Goal: Task Accomplishment & Management: Complete application form

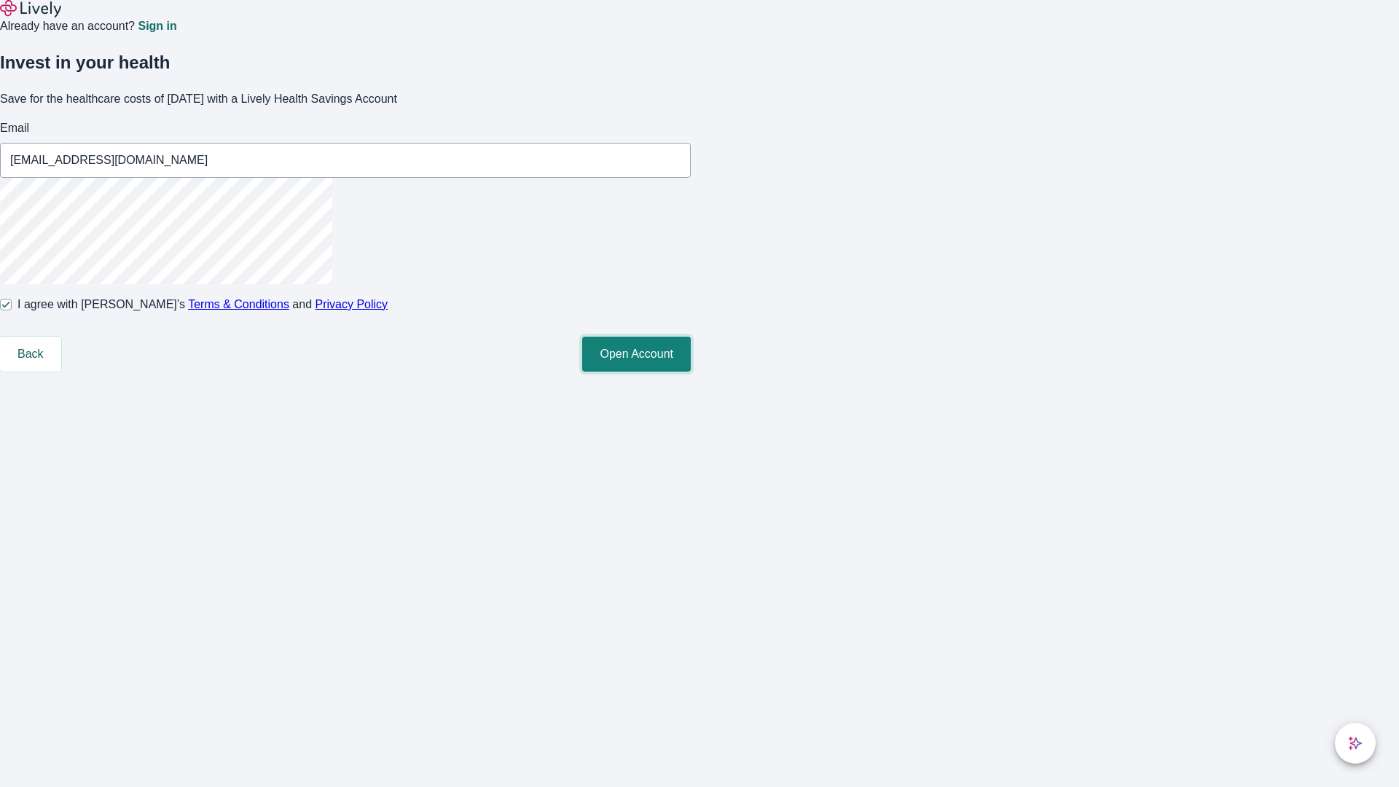
click at [691, 372] on button "Open Account" at bounding box center [636, 354] width 109 height 35
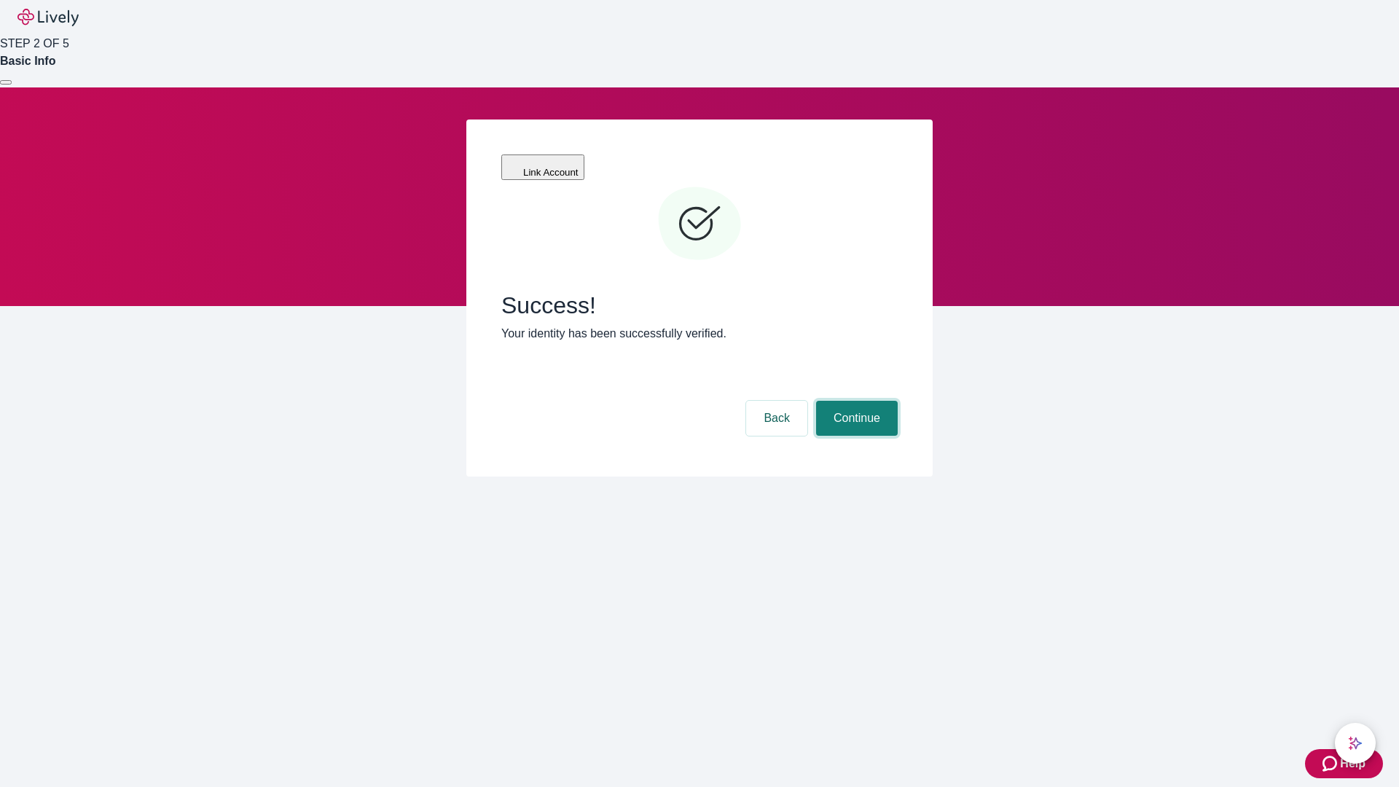
click at [855, 401] on button "Continue" at bounding box center [857, 418] width 82 height 35
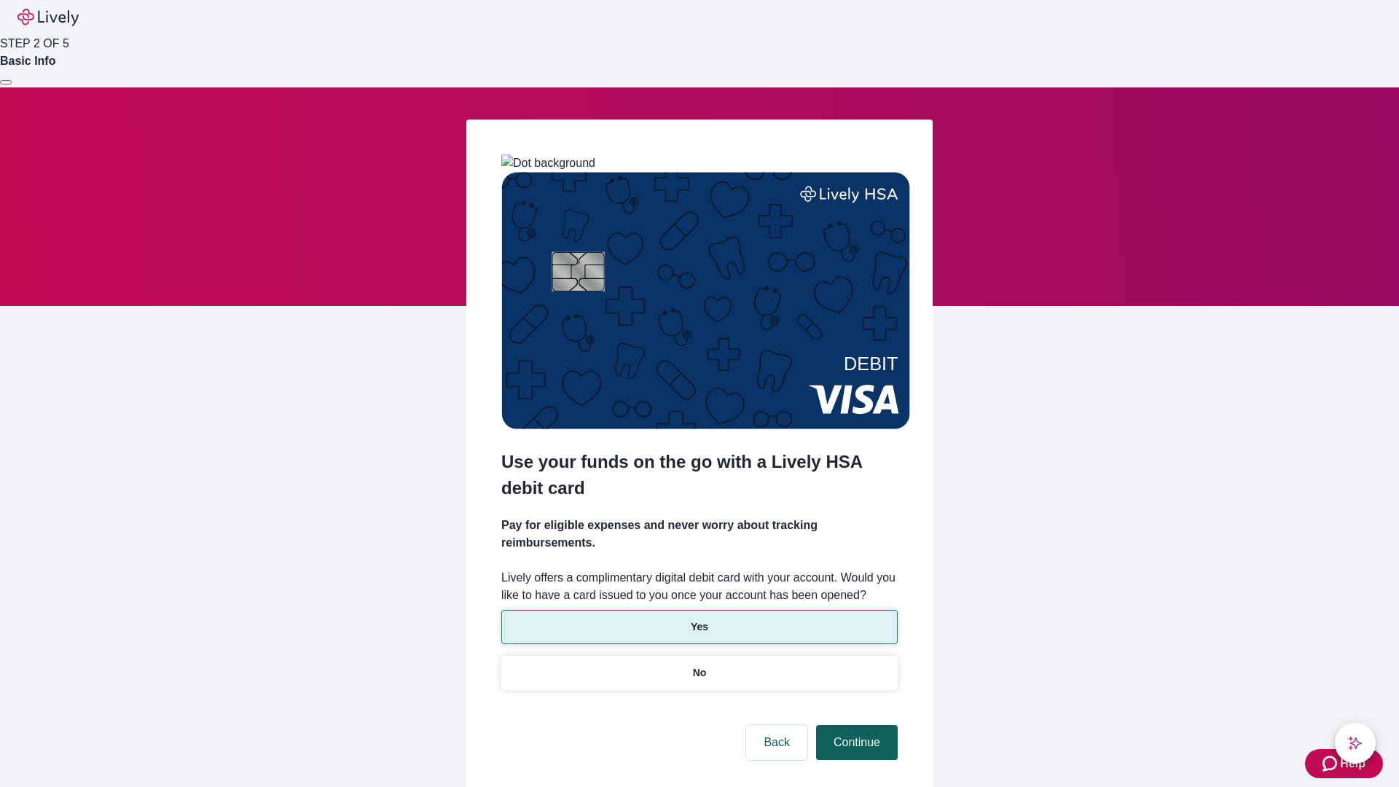
click at [699, 619] on p "Yes" at bounding box center [699, 626] width 17 height 15
click at [855, 725] on button "Continue" at bounding box center [857, 742] width 82 height 35
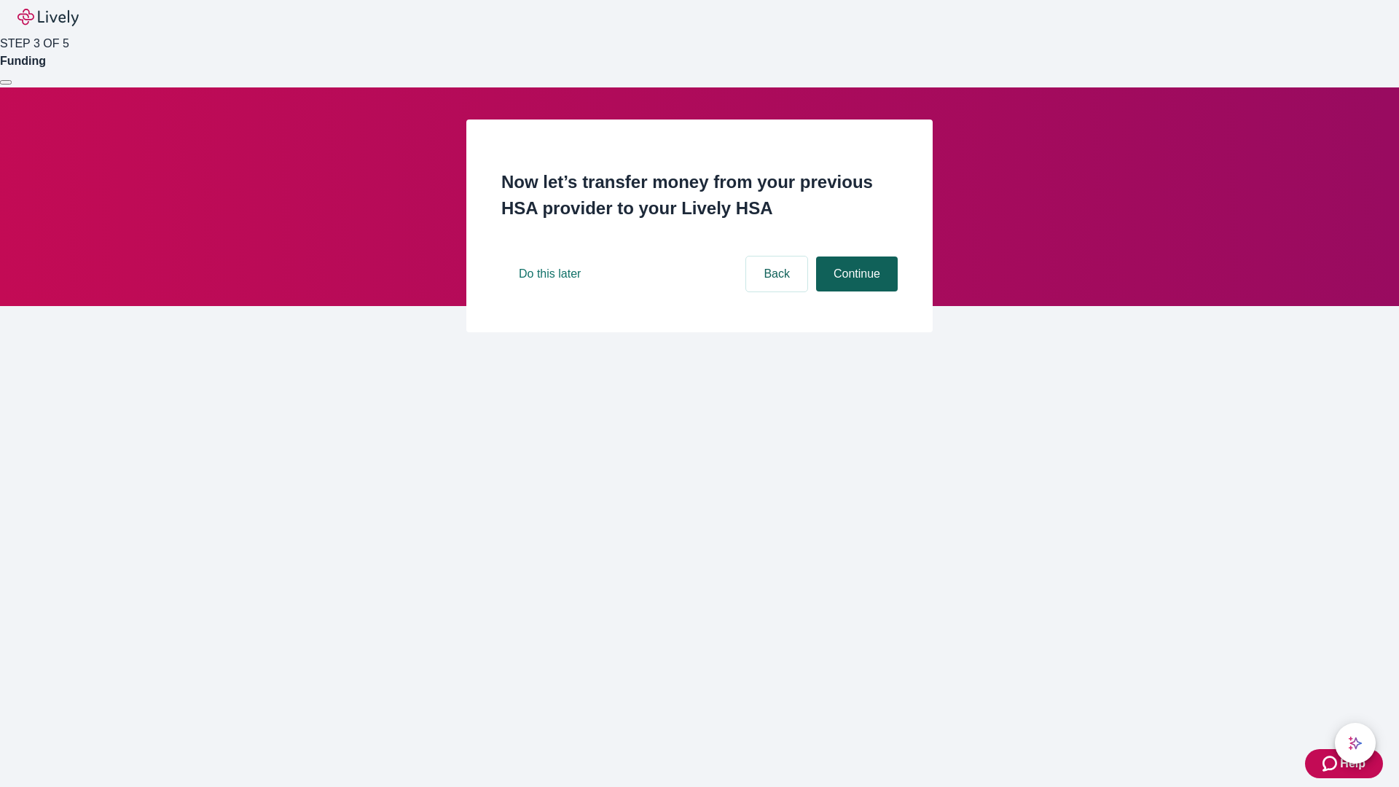
click at [855, 291] on button "Continue" at bounding box center [857, 273] width 82 height 35
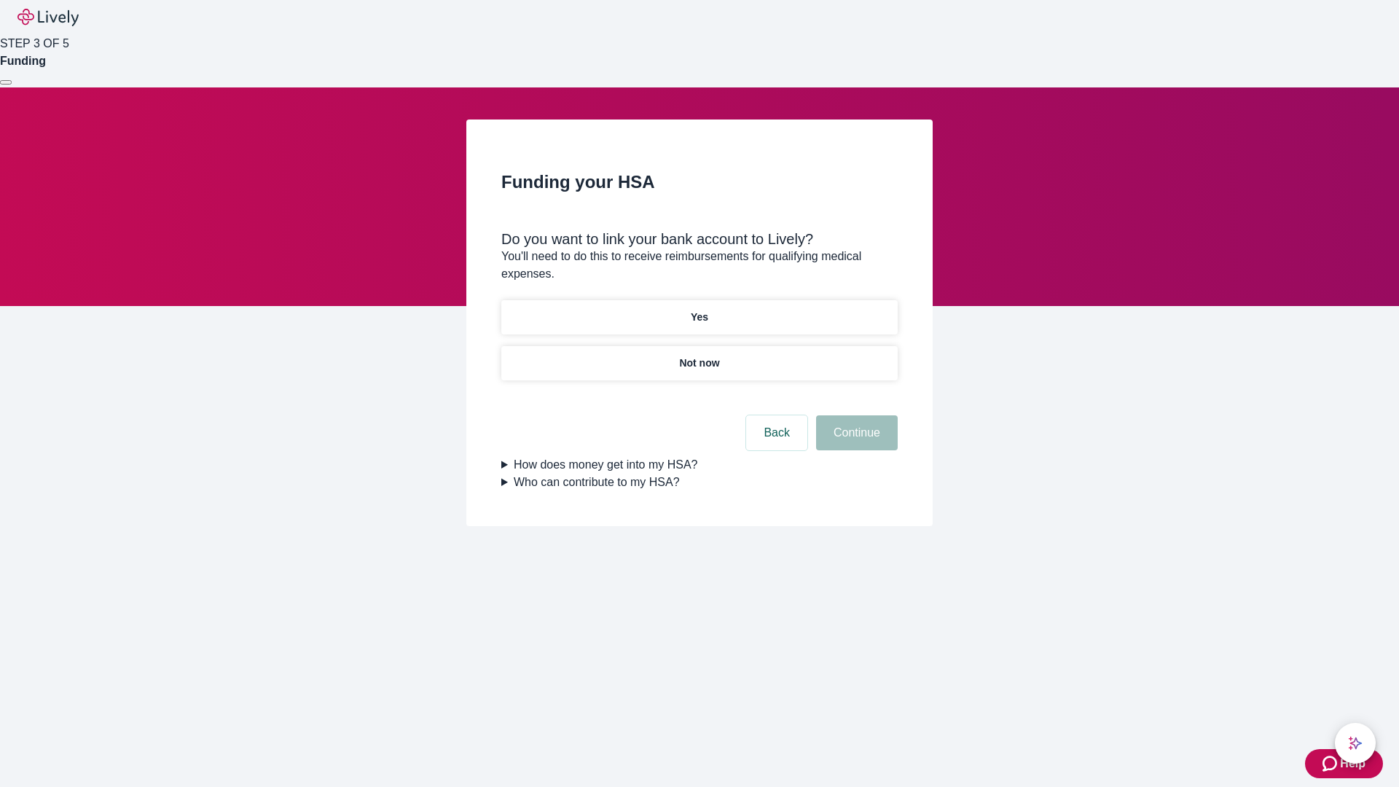
click at [699, 310] on p "Yes" at bounding box center [699, 317] width 17 height 15
click at [855, 415] on button "Continue" at bounding box center [857, 432] width 82 height 35
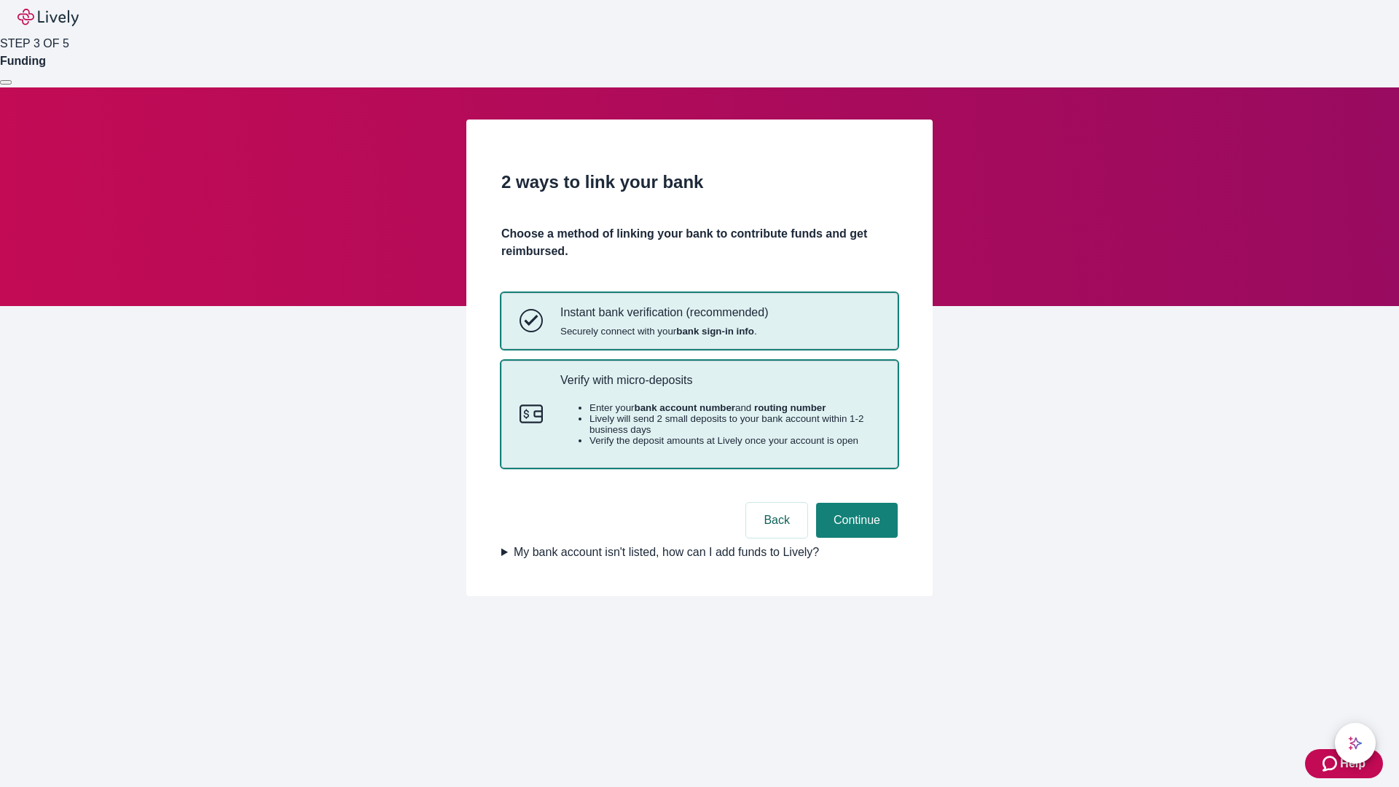
click at [719, 387] on p "Verify with micro-deposits" at bounding box center [719, 380] width 319 height 14
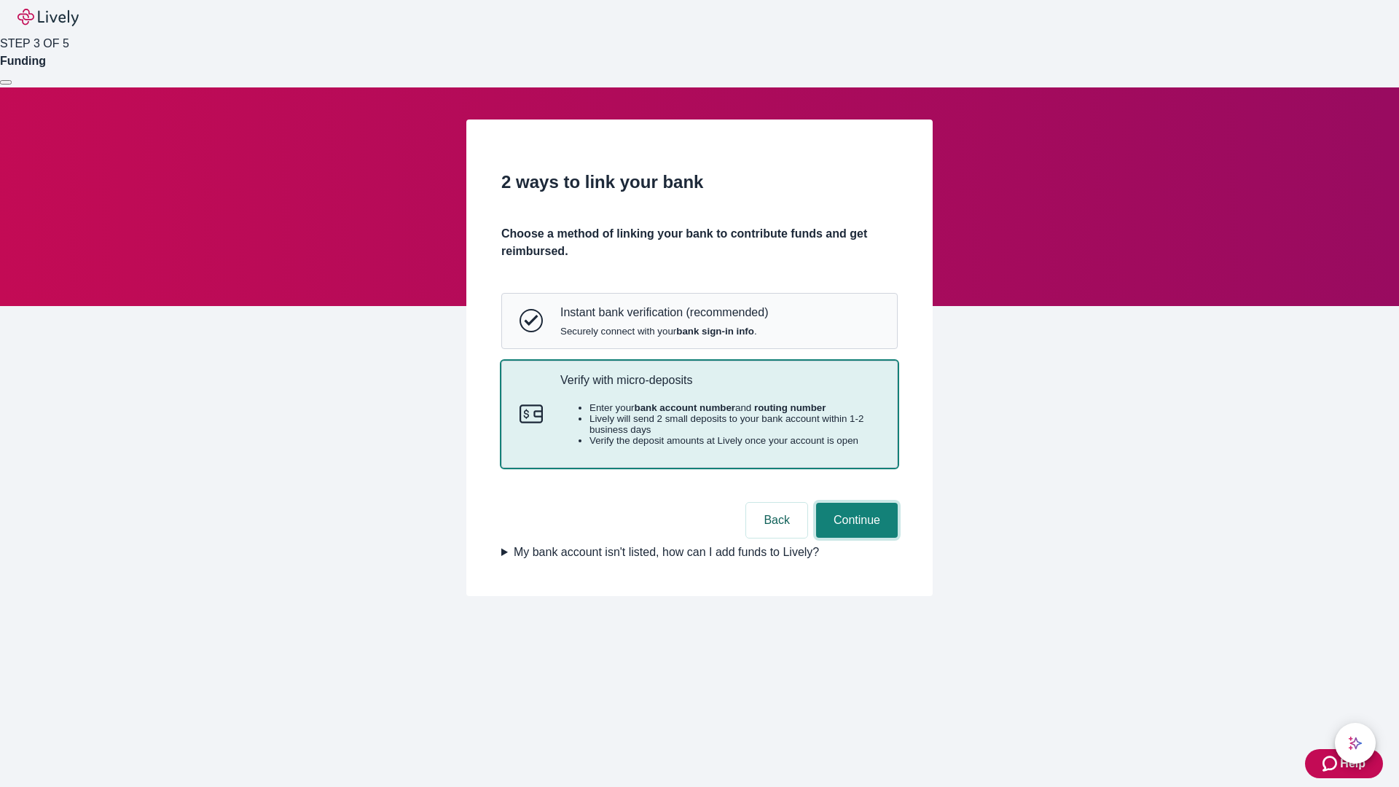
click at [855, 538] on button "Continue" at bounding box center [857, 520] width 82 height 35
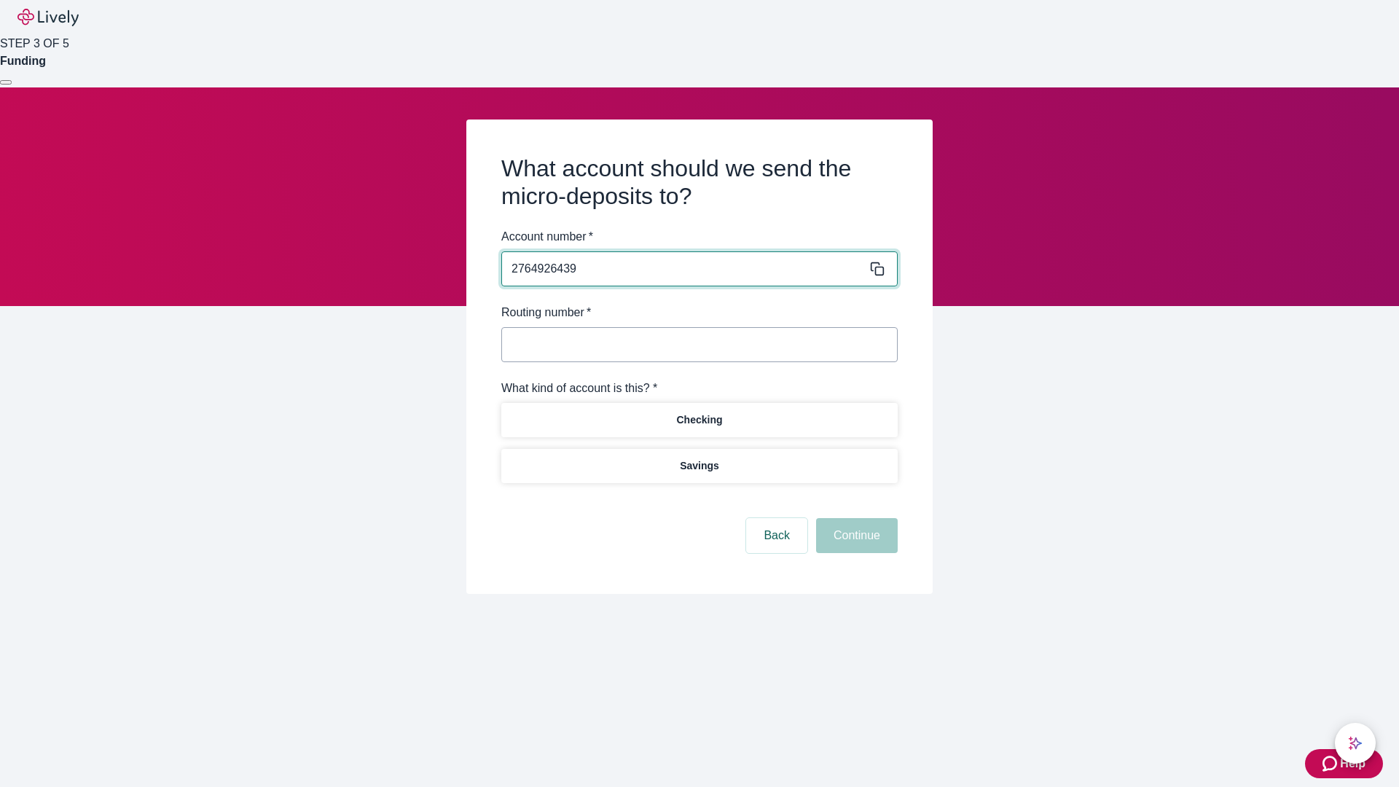
type input "2764926439"
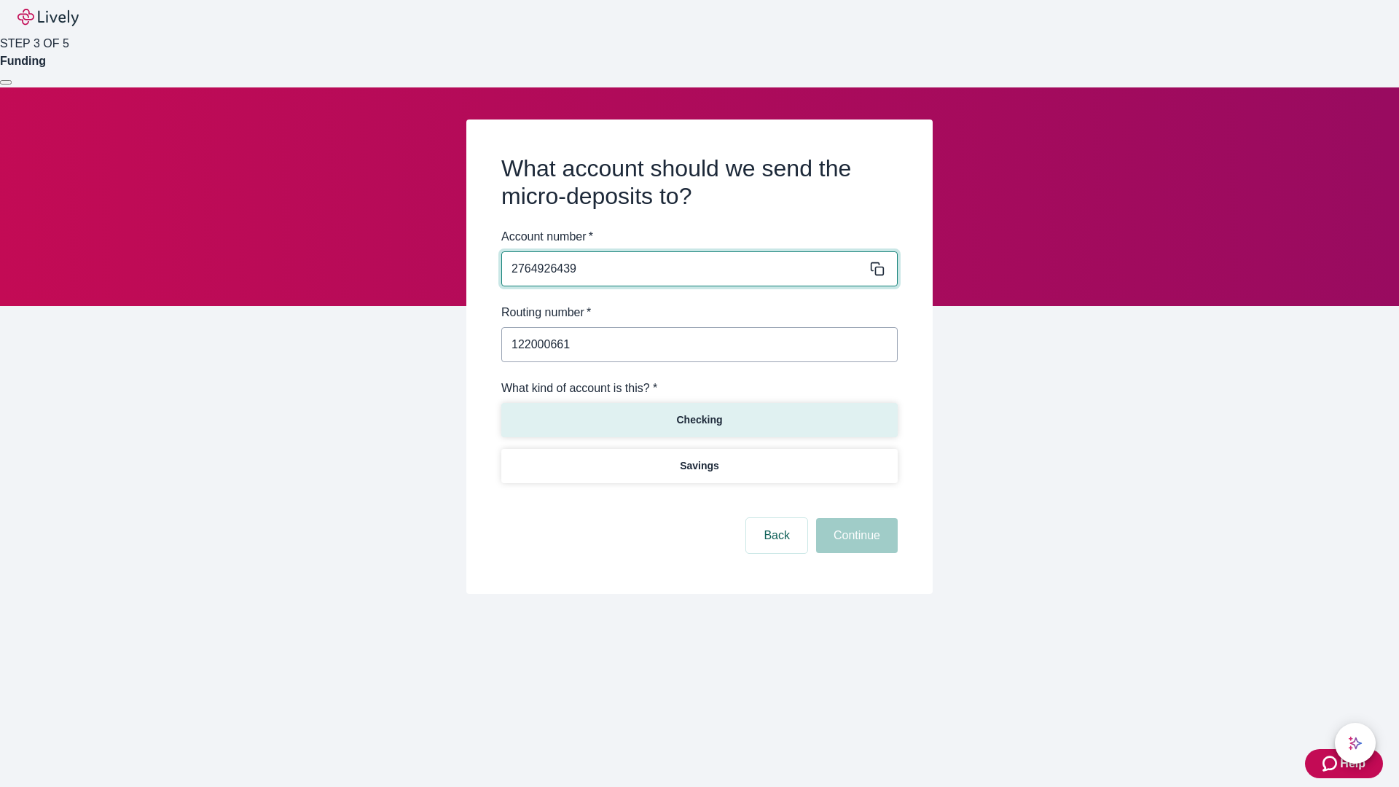
type input "122000661"
click at [699, 419] on p "Checking" at bounding box center [699, 419] width 46 height 15
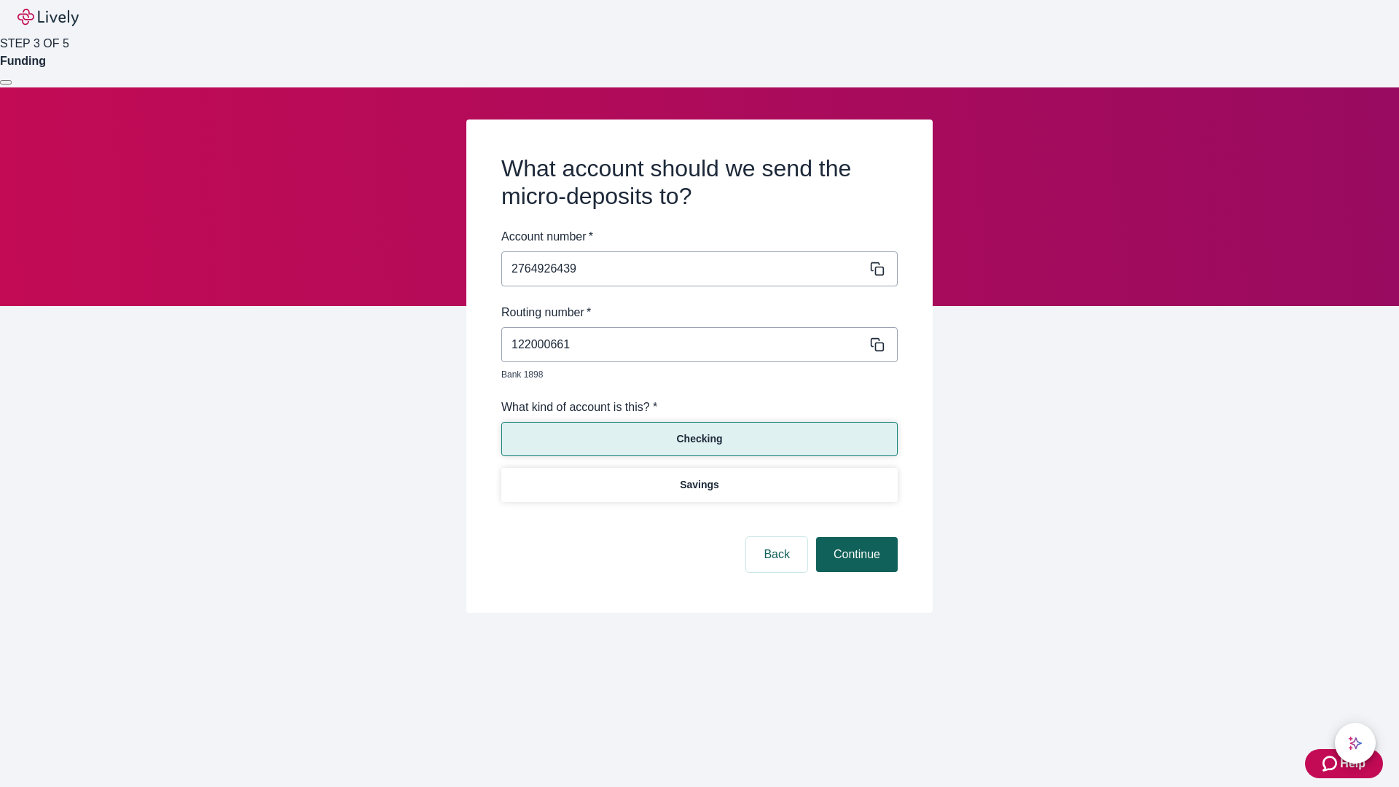
click at [855, 538] on button "Continue" at bounding box center [857, 554] width 82 height 35
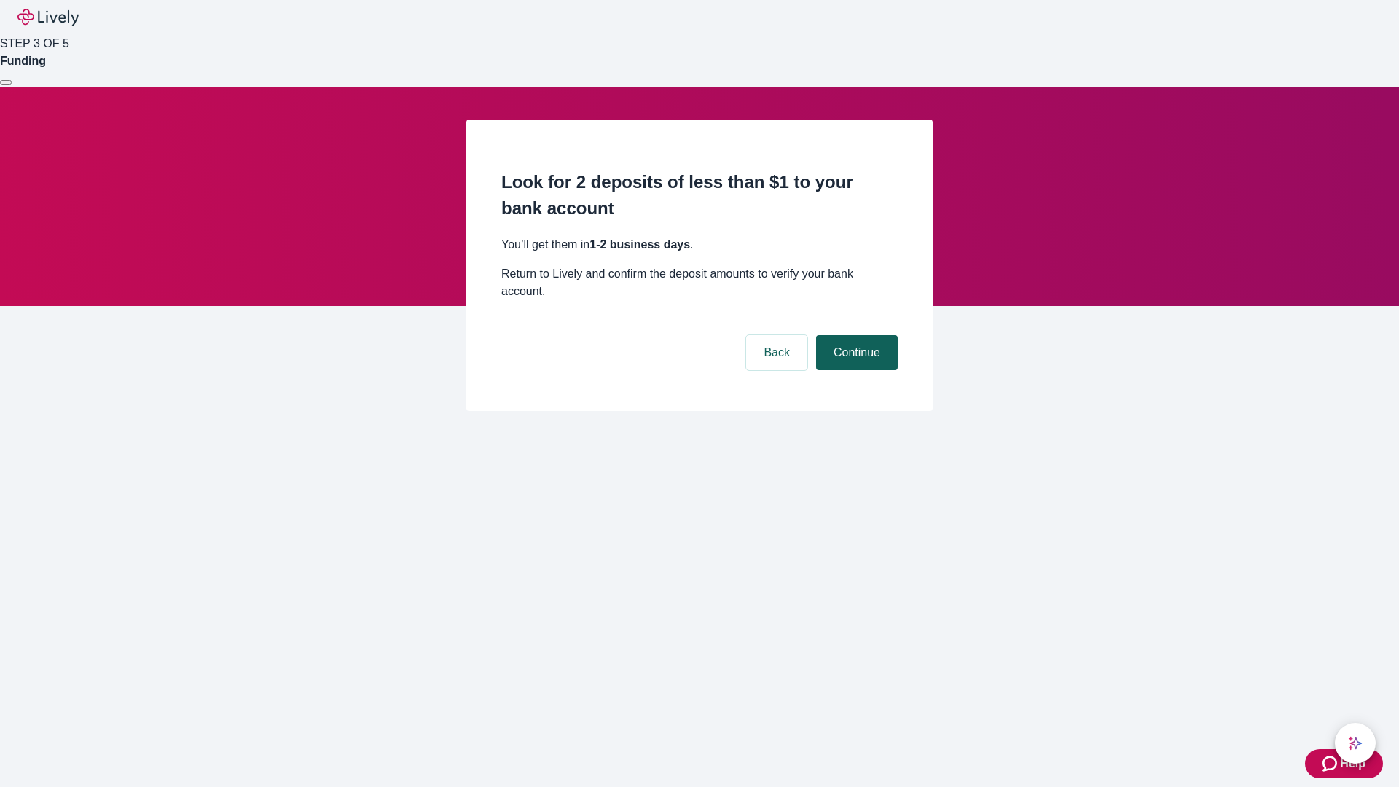
click at [855, 335] on button "Continue" at bounding box center [857, 352] width 82 height 35
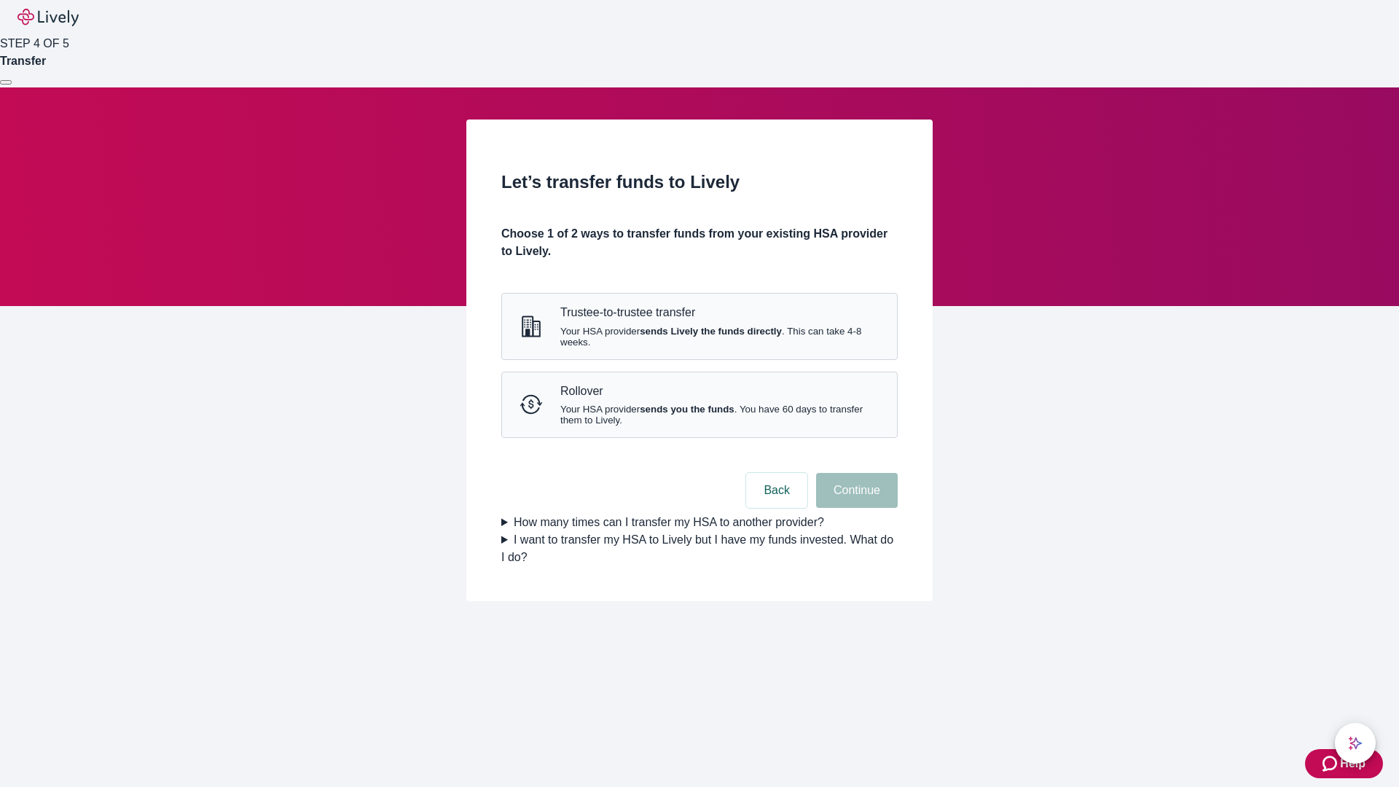
click at [699, 415] on strong "sends you the funds" at bounding box center [687, 409] width 95 height 11
click at [855, 508] on button "Continue" at bounding box center [857, 490] width 82 height 35
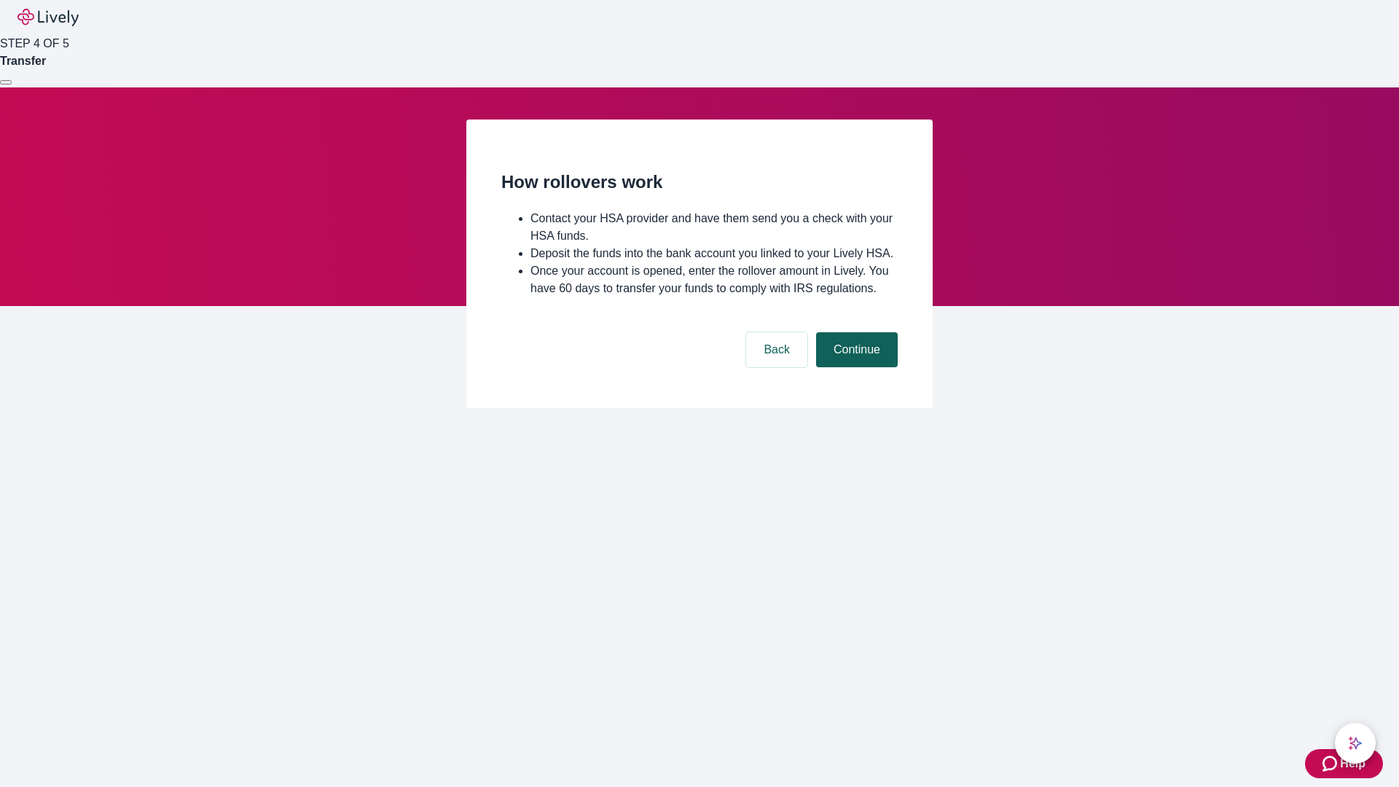
click at [855, 367] on button "Continue" at bounding box center [857, 349] width 82 height 35
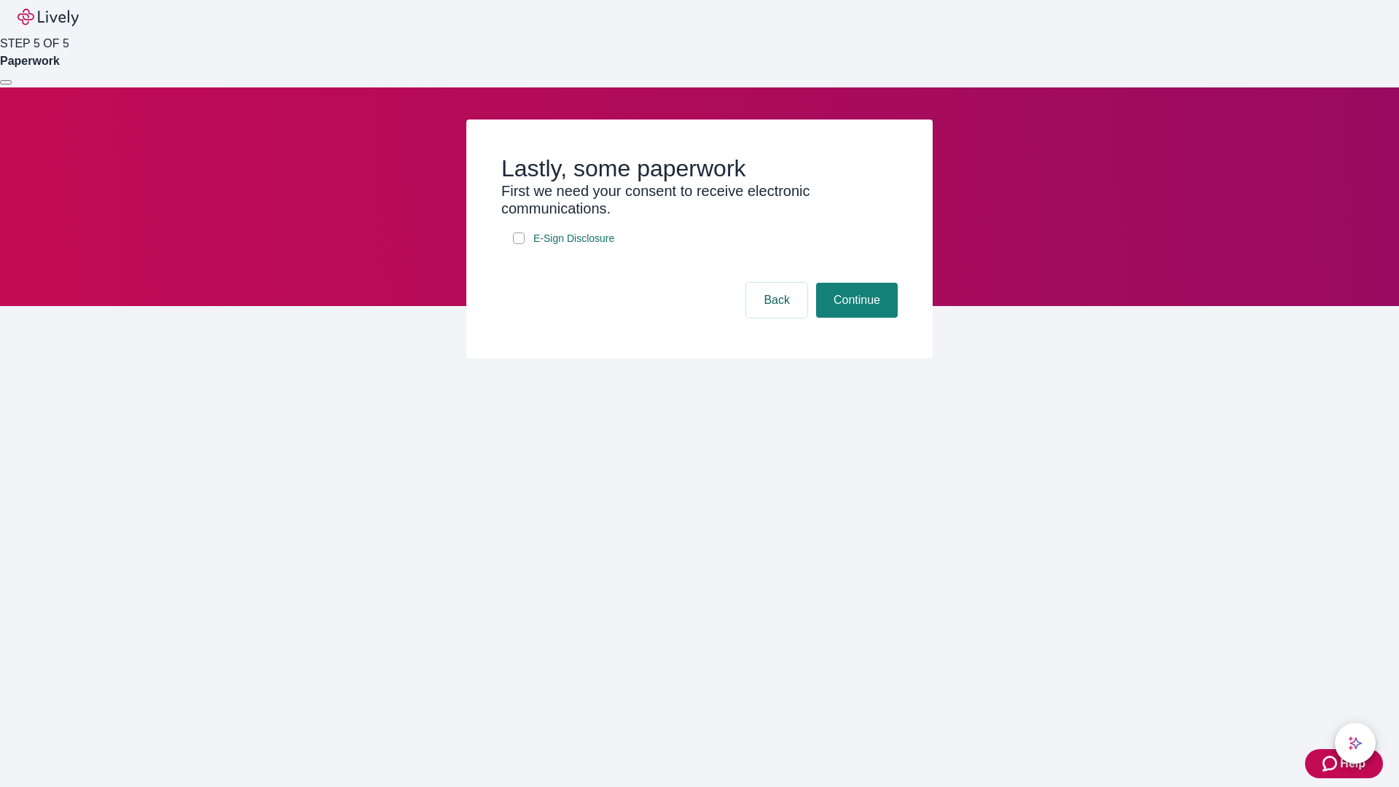
click at [519, 244] on input "E-Sign Disclosure" at bounding box center [519, 238] width 12 height 12
checkbox input "true"
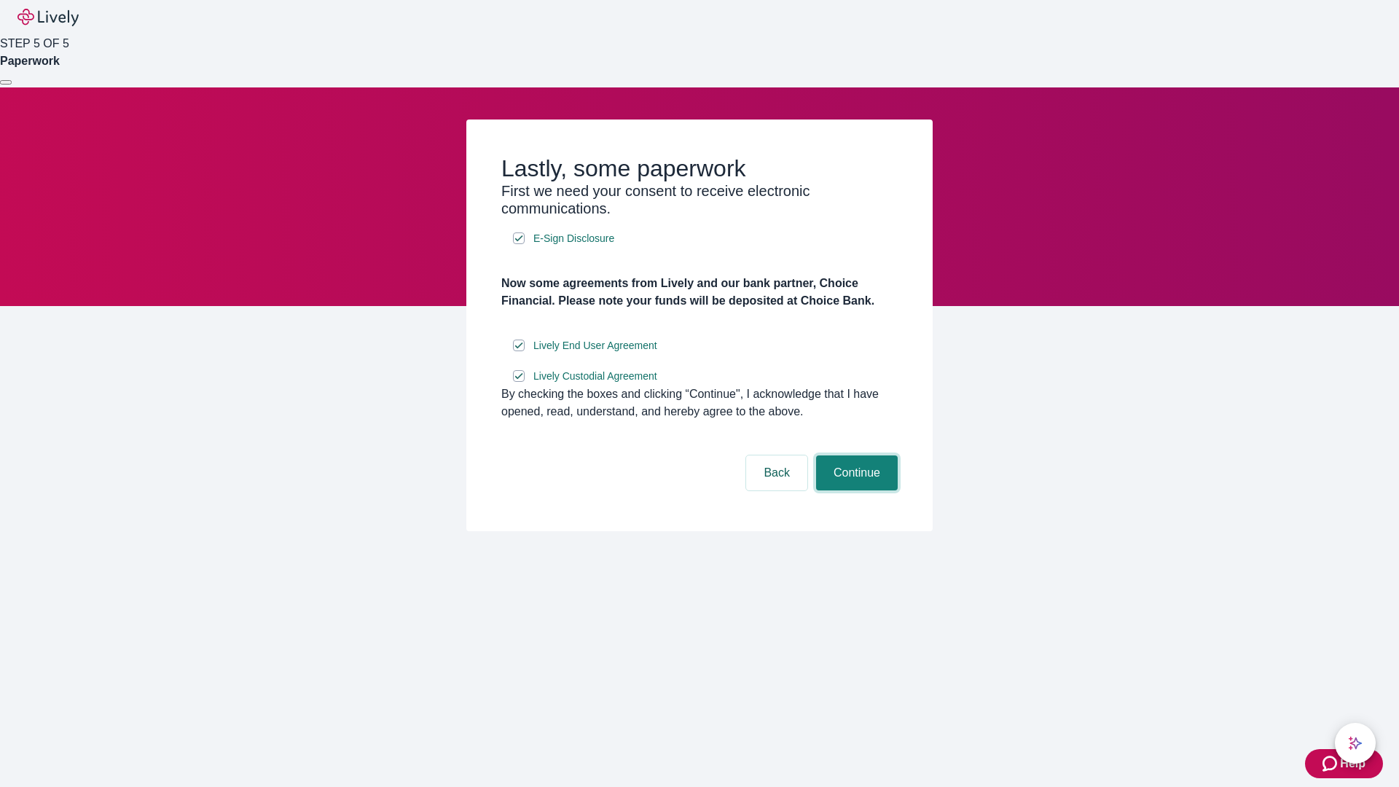
click at [855, 490] on button "Continue" at bounding box center [857, 472] width 82 height 35
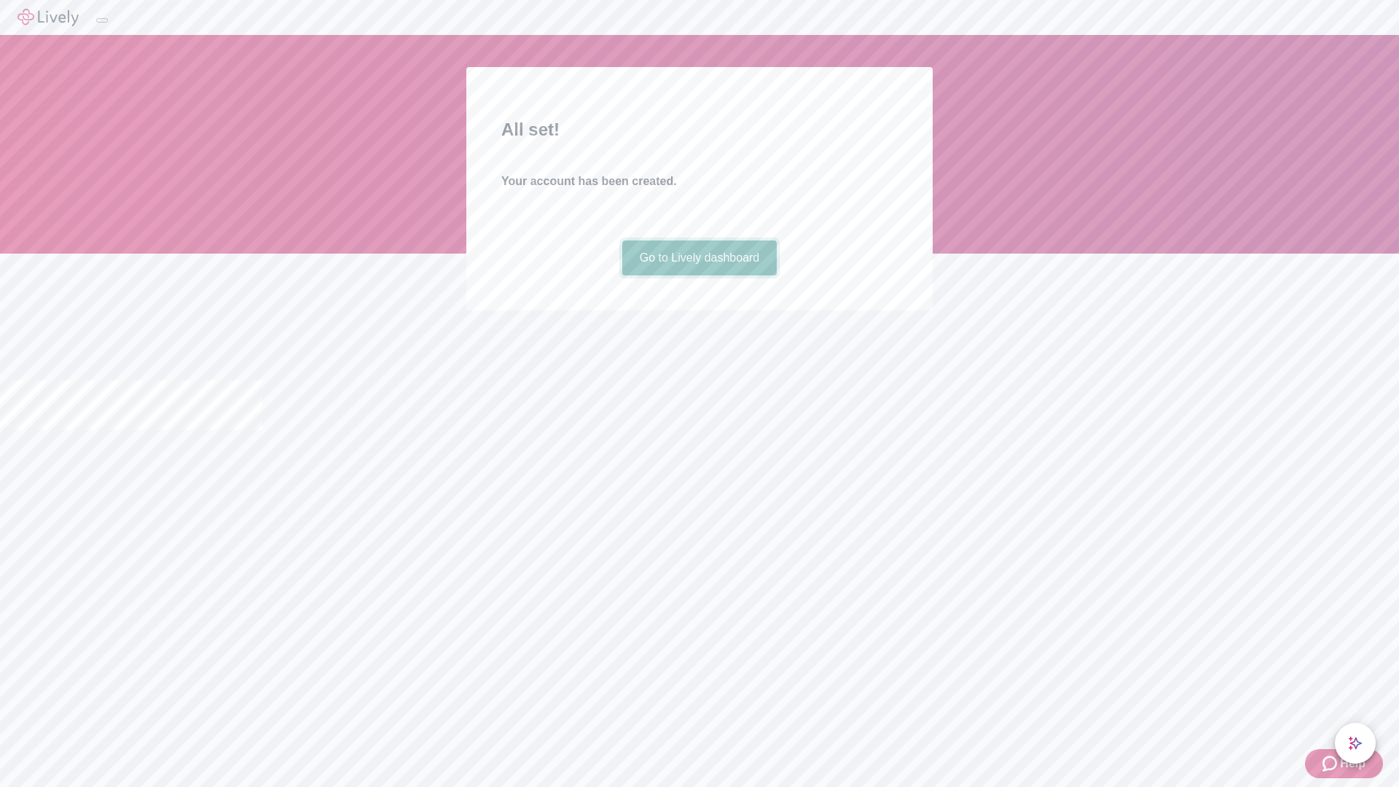
click at [699, 275] on link "Go to Lively dashboard" at bounding box center [699, 257] width 155 height 35
